Goal: Find specific page/section: Find specific page/section

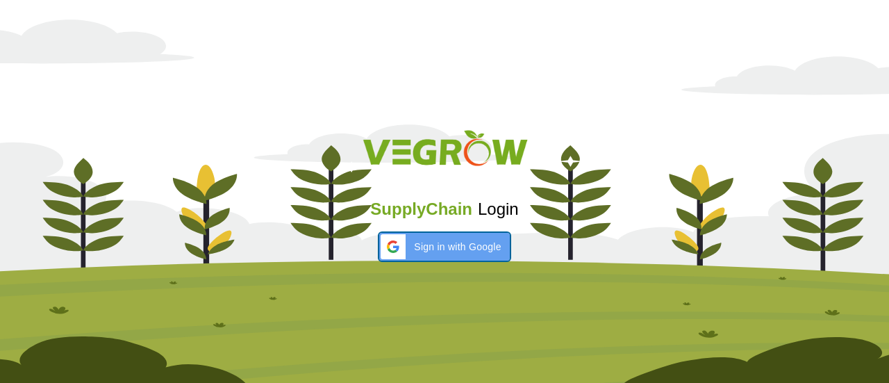
click at [405, 255] on div "Sign in with Google Sign in with Google. Opens in new tab" at bounding box center [443, 247] width 113 height 28
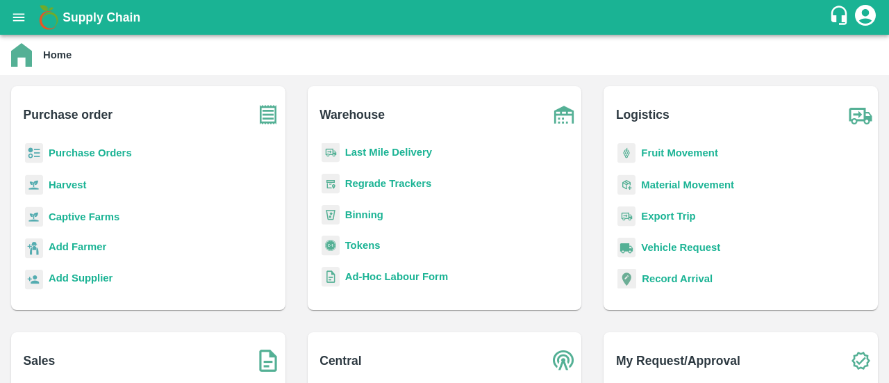
scroll to position [178, 0]
click at [353, 248] on b "Tokens" at bounding box center [362, 243] width 35 height 11
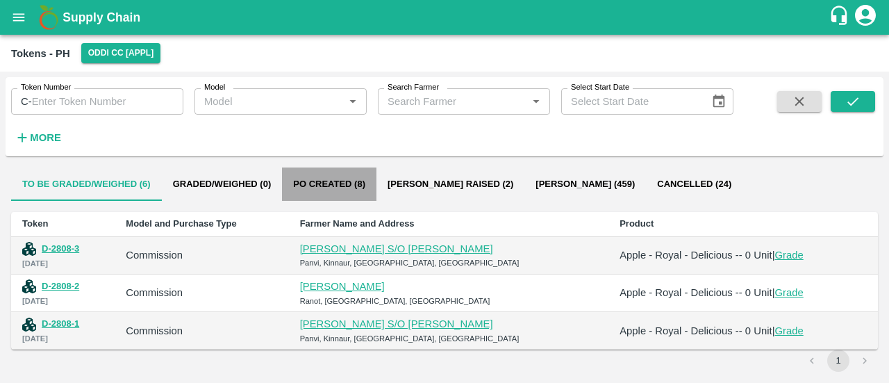
click at [301, 183] on button "Po Created (8)" at bounding box center [329, 183] width 94 height 33
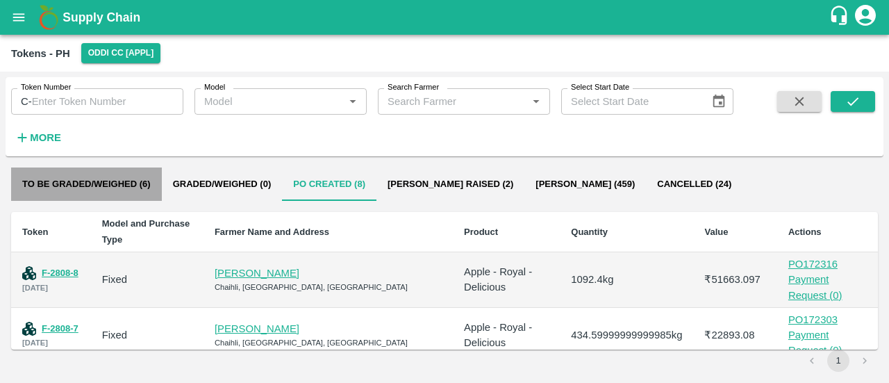
click at [126, 190] on button "To be Graded/Weighed (6)" at bounding box center [86, 183] width 151 height 33
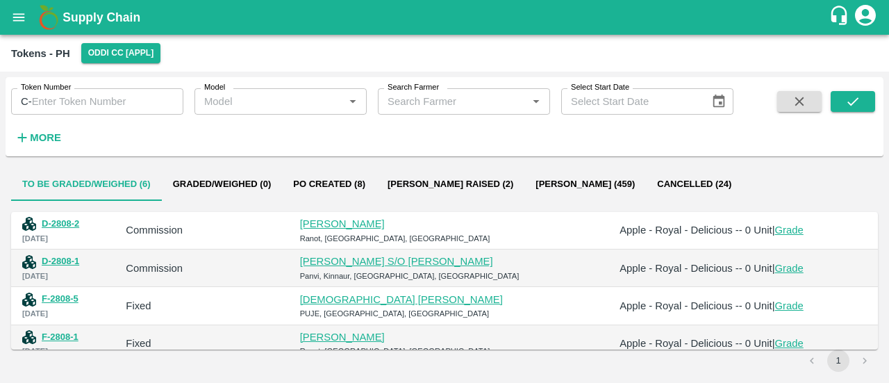
scroll to position [62, 0]
